Goal: Task Accomplishment & Management: Use online tool/utility

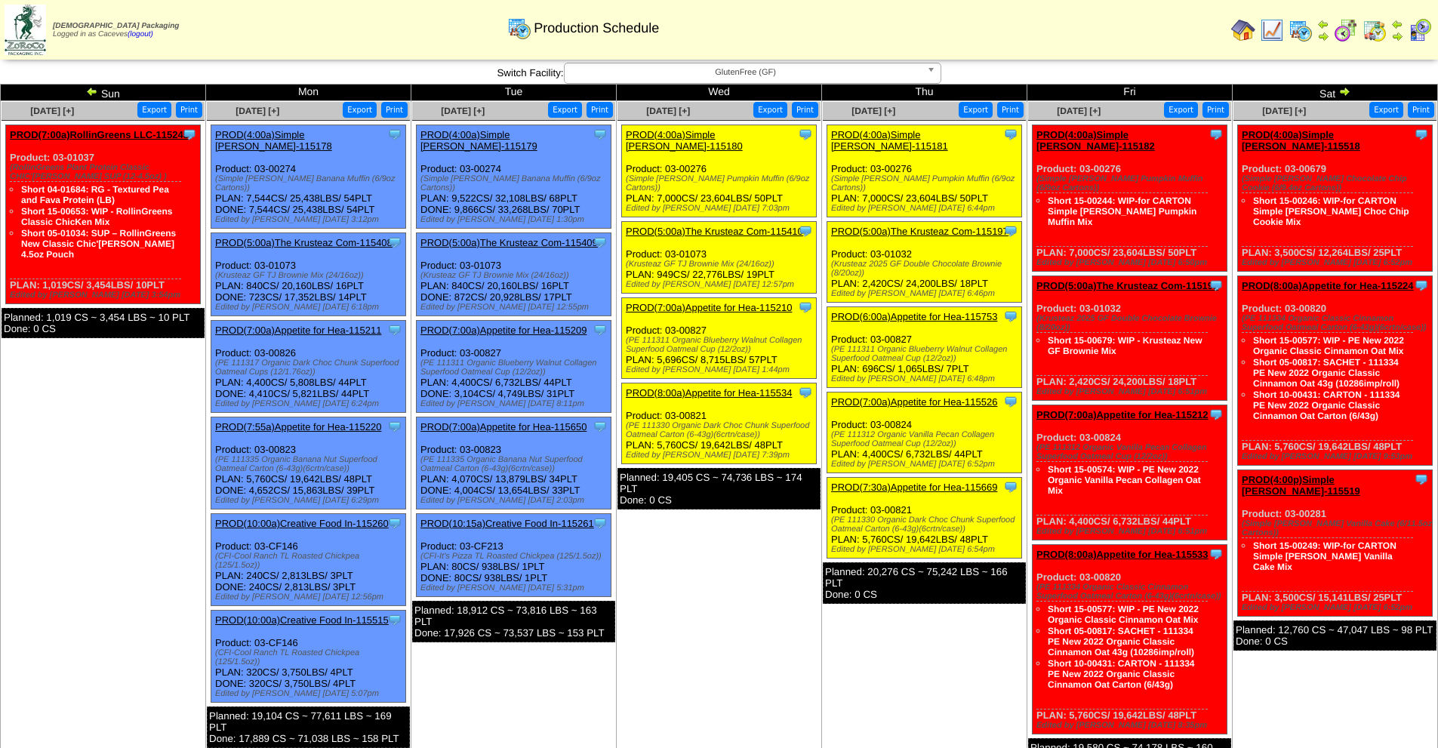
drag, startPoint x: 746, startPoint y: 331, endPoint x: 712, endPoint y: 313, distance: 38.8
click at [712, 313] on div "Clone Item PROD(7:00a)Appetite for Hea-115210 Appetite for Healthy Living Sched…" at bounding box center [719, 338] width 195 height 81
click at [746, 336] on div "(PE 111311 Organic Blueberry Walnut Collagen Superfood Oatmeal Cup (12/2oz))" at bounding box center [721, 345] width 190 height 18
drag, startPoint x: 748, startPoint y: 328, endPoint x: 623, endPoint y: 324, distance: 125.3
click at [623, 324] on div "Clone Item PROD(7:00a)Appetite for Hea-115210 Appetite for Healthy Living Sched…" at bounding box center [719, 338] width 195 height 81
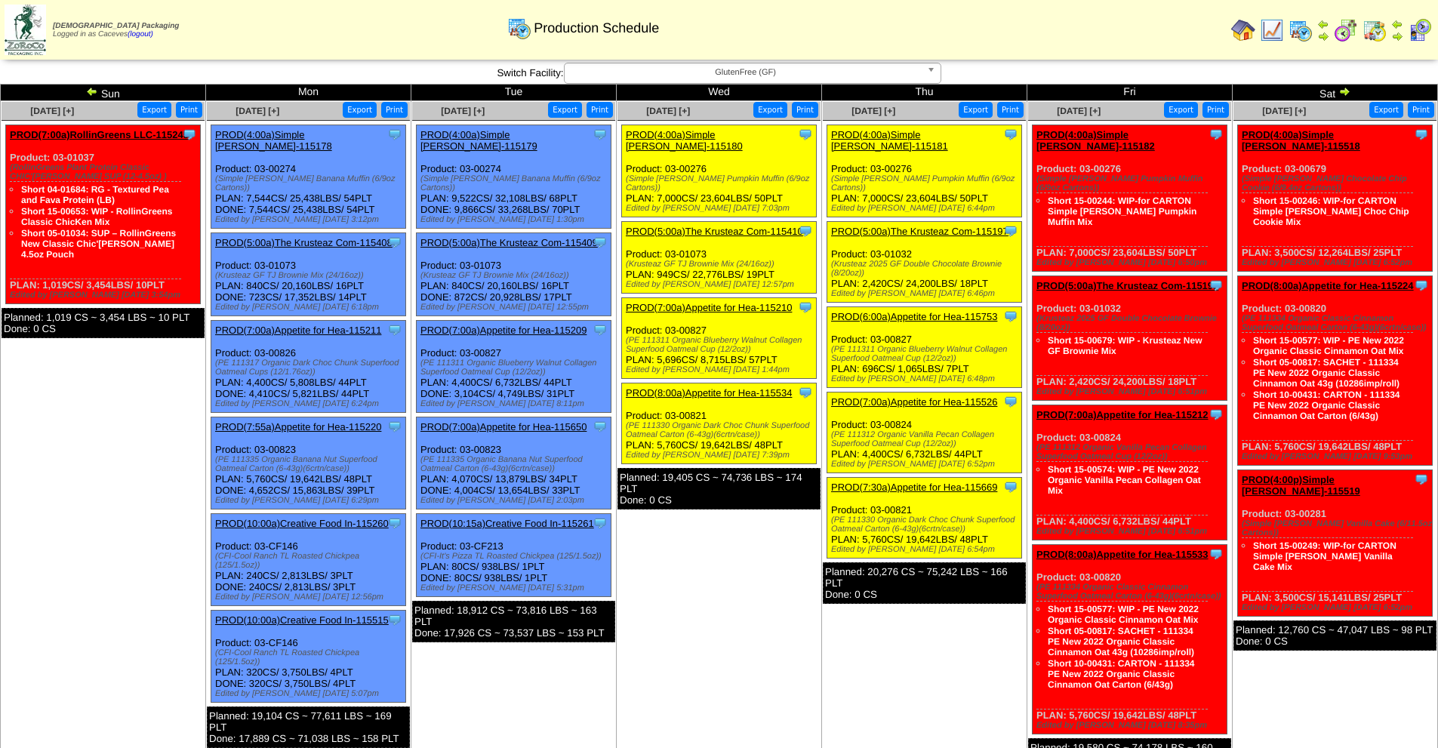
copy div "(PE 111311 Organic Blueberry Walnut Collagen Superfood Oatmeal Cup (12/2oz)"
drag, startPoint x: 756, startPoint y: 414, endPoint x: 626, endPoint y: 408, distance: 129.9
click at [626, 421] on div "(PE 111330 Organic Dark Choc Chunk Superfood Oatmeal Carton (6-43g)(6crtn/case))" at bounding box center [721, 430] width 190 height 18
copy div "(PE 111330 Organic Dark Choc Chunk Superfood Oatmeal Carton (6-43g)(6crtn/case)"
drag, startPoint x: 792, startPoint y: 166, endPoint x: 630, endPoint y: 170, distance: 162.3
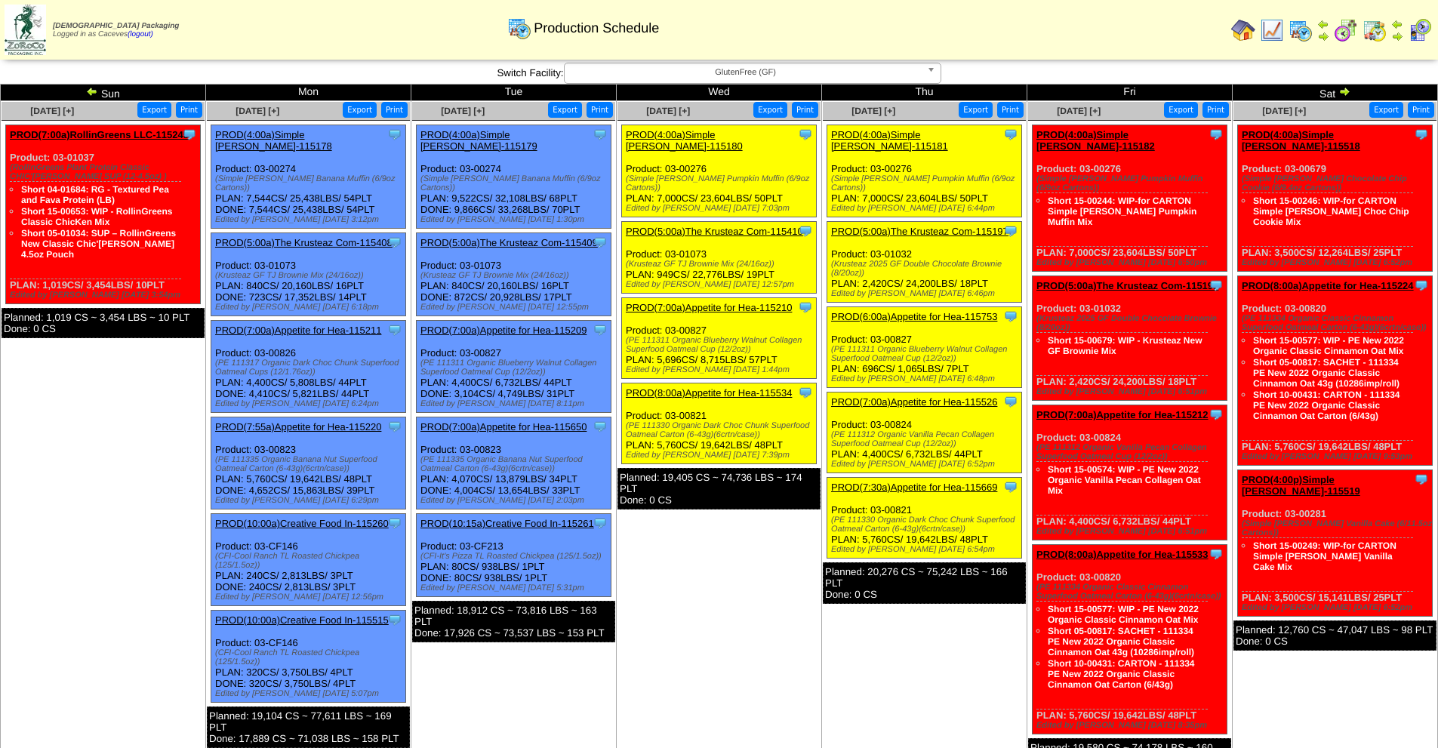
click at [630, 174] on div "(Simple [PERSON_NAME] Pumpkin Muffin (6/9oz Cartons))" at bounding box center [721, 183] width 190 height 18
copy div "Simple [PERSON_NAME] Pumpkin Muffin (6/9oz Cartons)"
click at [712, 336] on div "(PE 111311 Organic Blueberry Walnut Collagen Superfood Oatmeal Cup (12/2oz))" at bounding box center [721, 345] width 190 height 18
